Goal: Transaction & Acquisition: Subscribe to service/newsletter

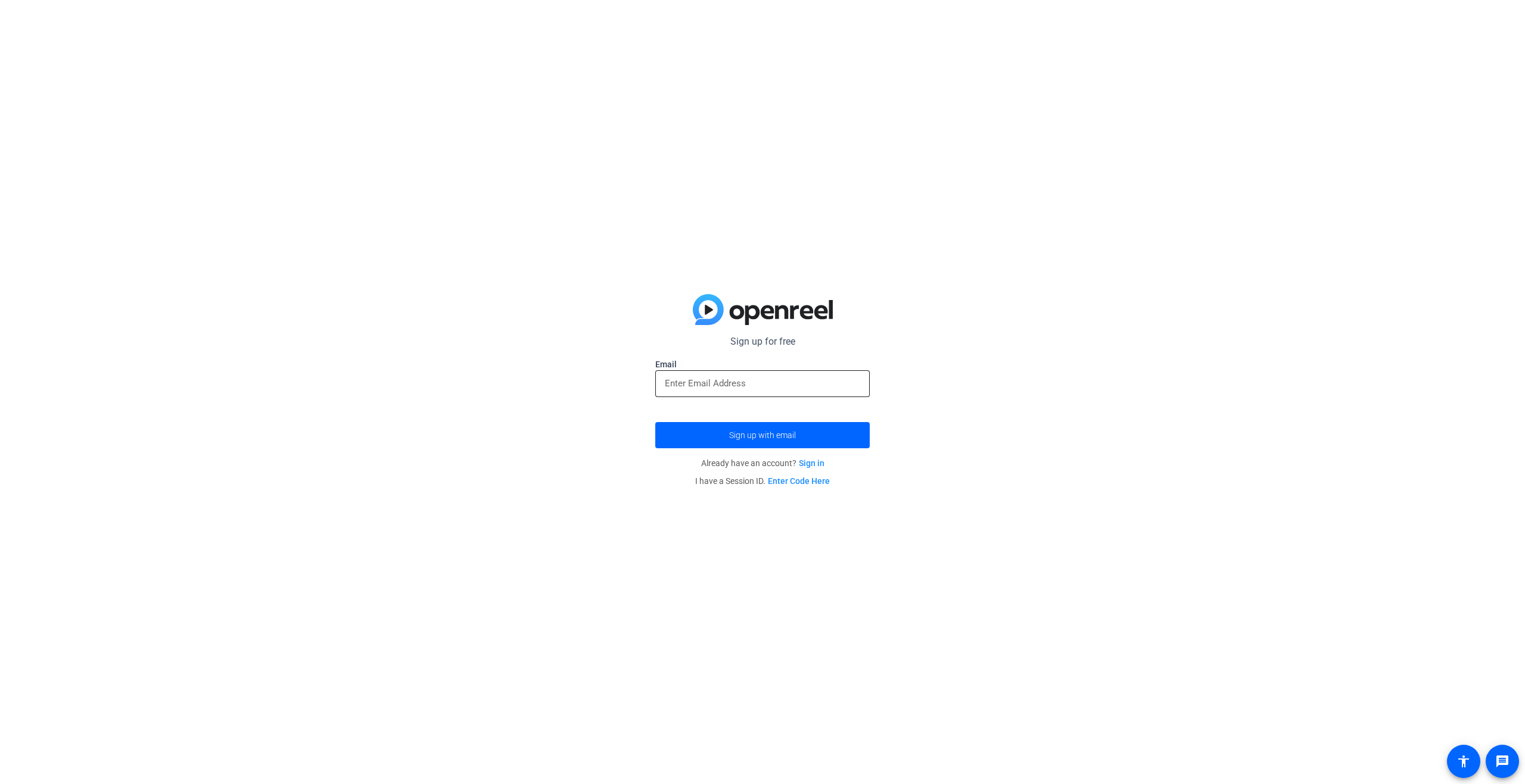
click at [688, 384] on input "email" at bounding box center [762, 383] width 195 height 14
click at [739, 435] on span "Sign up with email" at bounding box center [762, 435] width 67 height 0
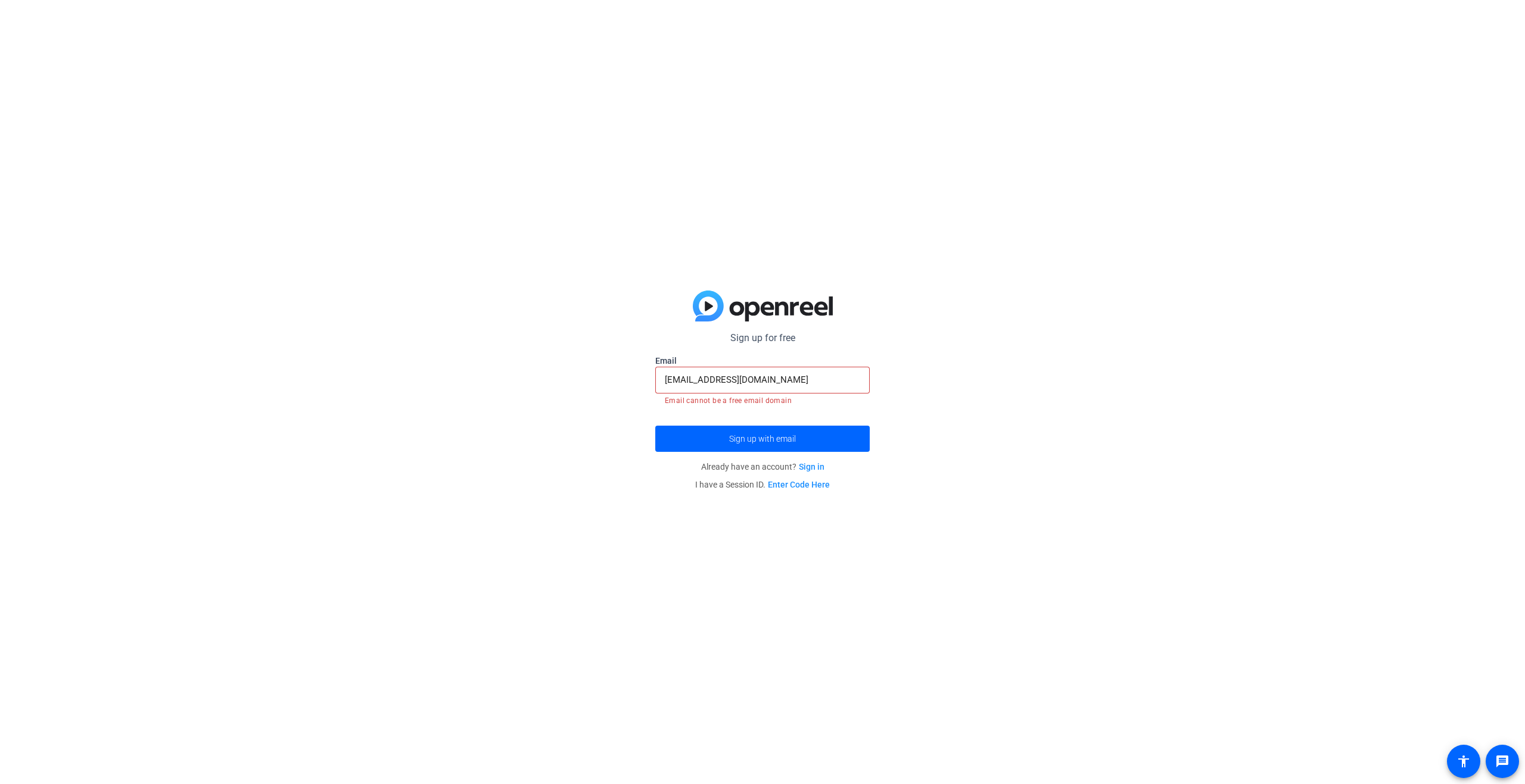
click at [777, 377] on input "[EMAIL_ADDRESS][DOMAIN_NAME]" at bounding box center [762, 380] width 195 height 14
click at [560, 428] on div "Sign up for free [EMAIL_ADDRESS][DOMAIN_NAME] Email [EMAIL_ADDRESS][DOMAIN_NAME…" at bounding box center [762, 392] width 1525 height 784
click at [786, 381] on input "[EMAIL_ADDRESS][DOMAIN_NAME]" at bounding box center [762, 380] width 195 height 14
click at [786, 381] on input "[EMAIL_ADDRESS][DOMAIN_NAME]" at bounding box center [762, 380] width 195 height 14
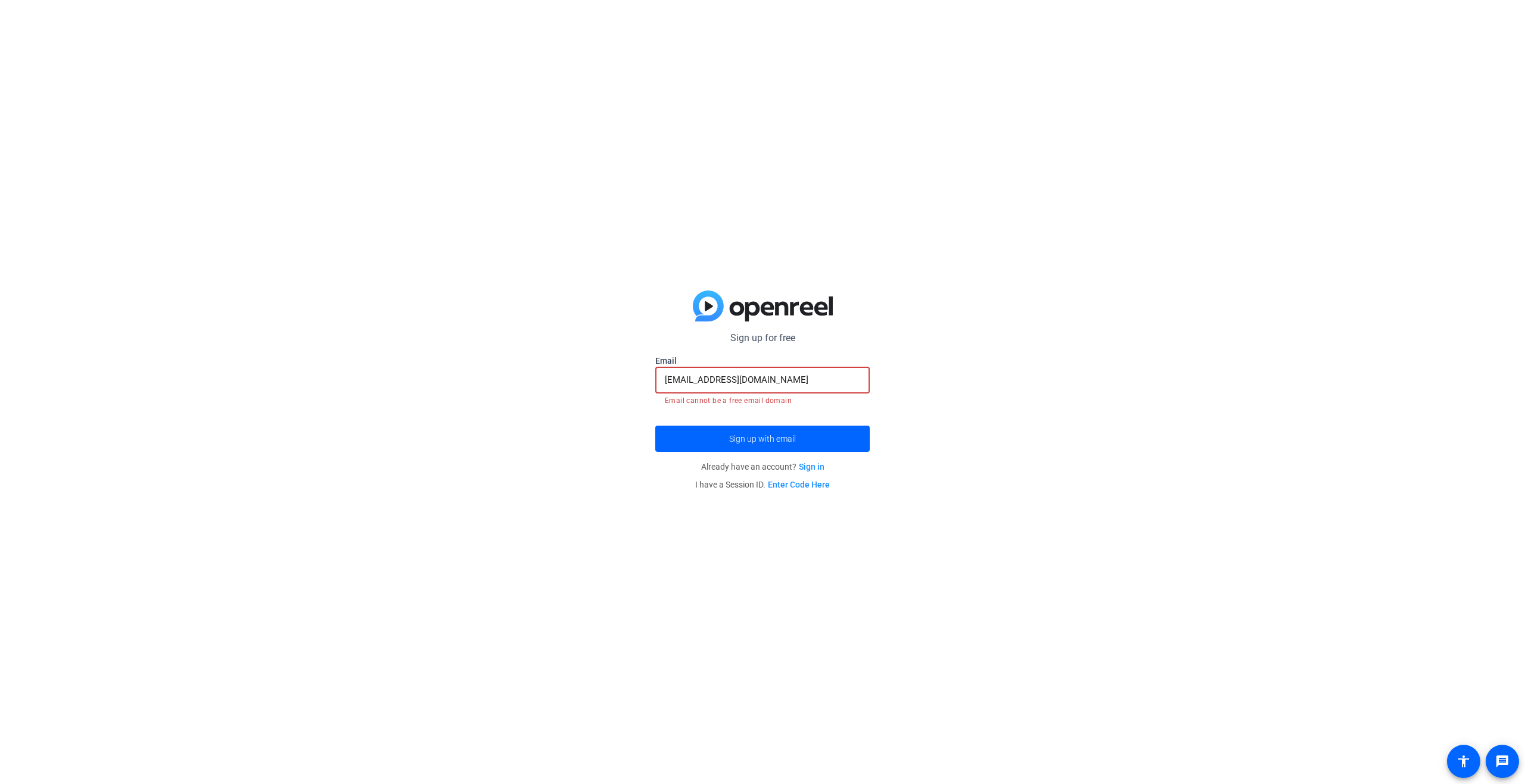
click at [785, 381] on input "[EMAIL_ADDRESS][DOMAIN_NAME]" at bounding box center [762, 380] width 195 height 14
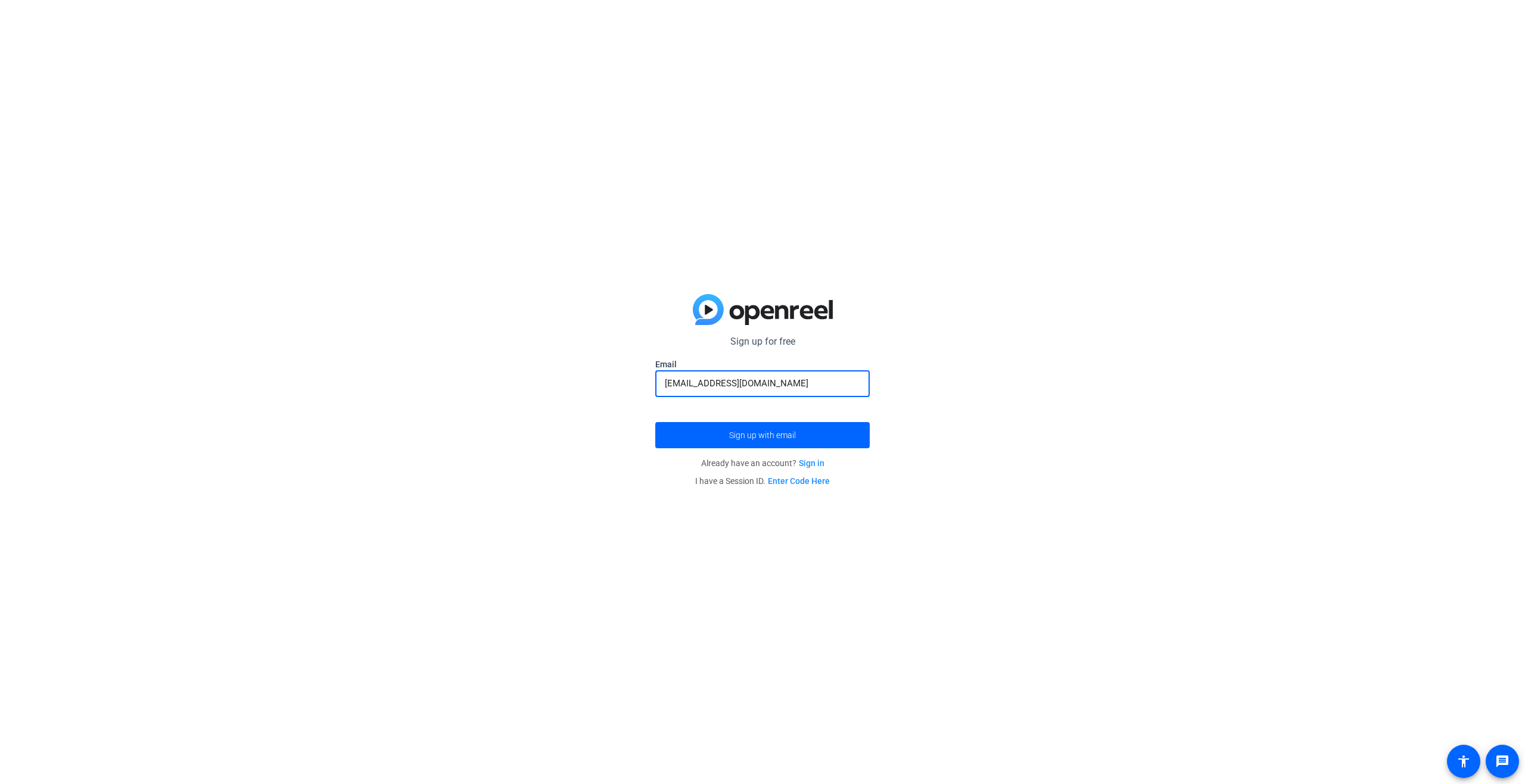
type input "[EMAIL_ADDRESS][DOMAIN_NAME]"
click at [690, 438] on span "submit" at bounding box center [762, 435] width 215 height 29
